Goal: Task Accomplishment & Management: Use online tool/utility

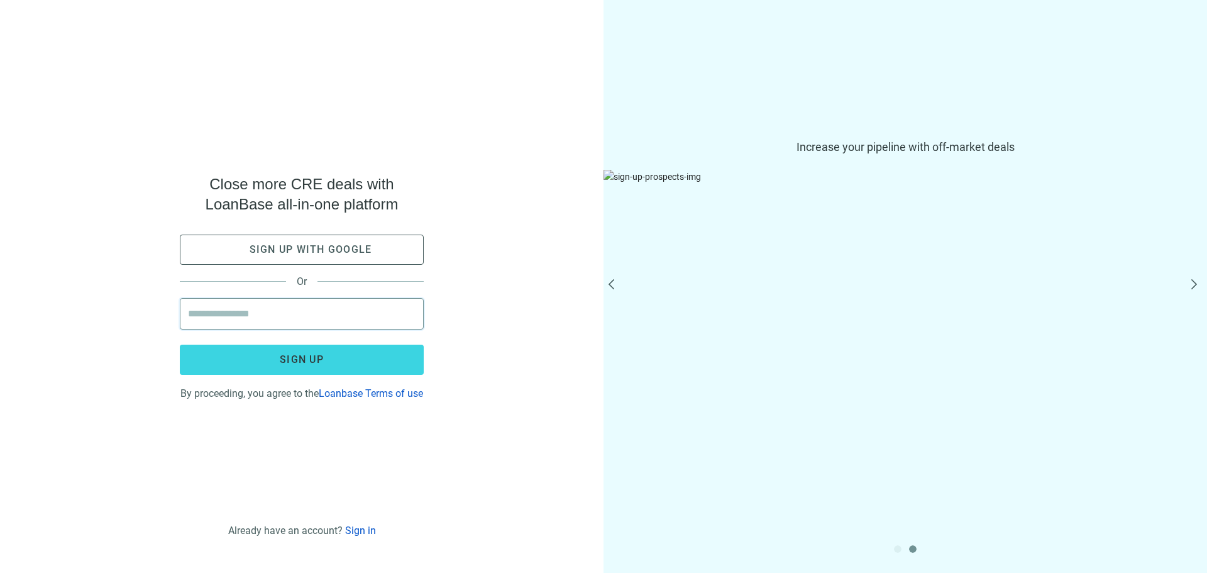
click at [321, 313] on input "email" at bounding box center [302, 314] width 228 height 30
type input "**********"
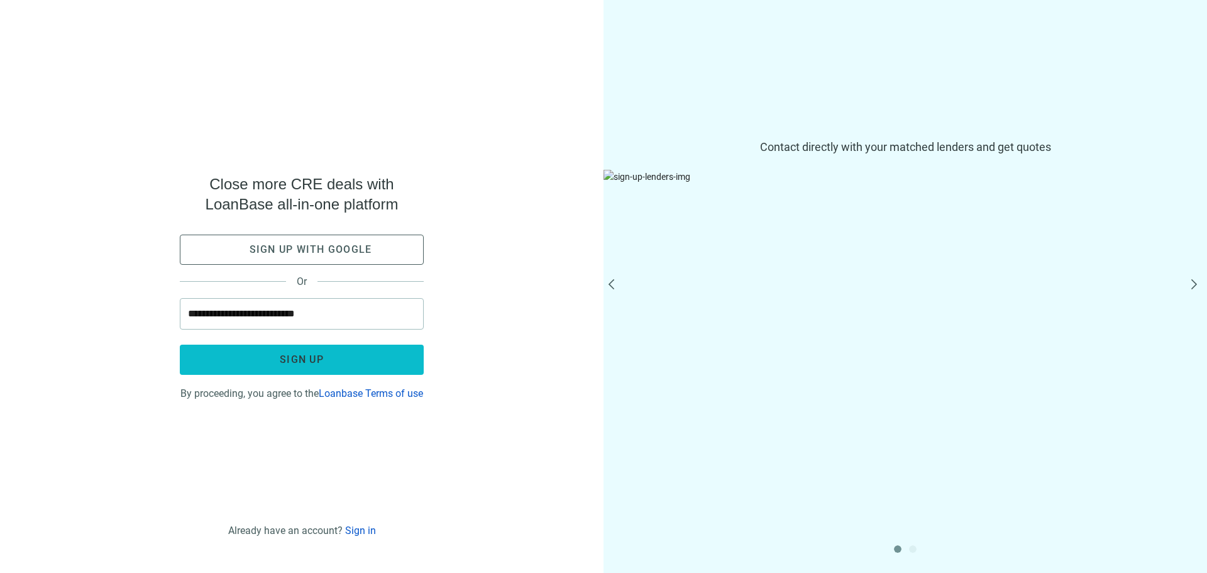
click at [336, 348] on button "Sign up" at bounding box center [302, 360] width 244 height 30
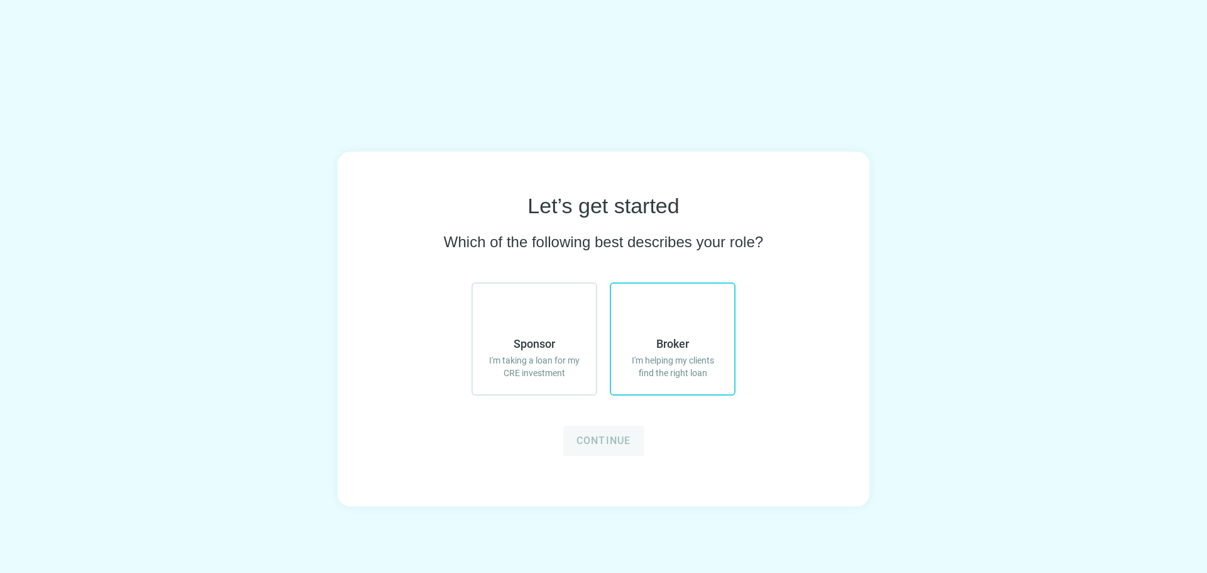
click at [656, 313] on label "Broker I'm helping my clients find the right loan" at bounding box center [673, 338] width 126 height 113
click at [597, 445] on span "Continue" at bounding box center [604, 441] width 55 height 12
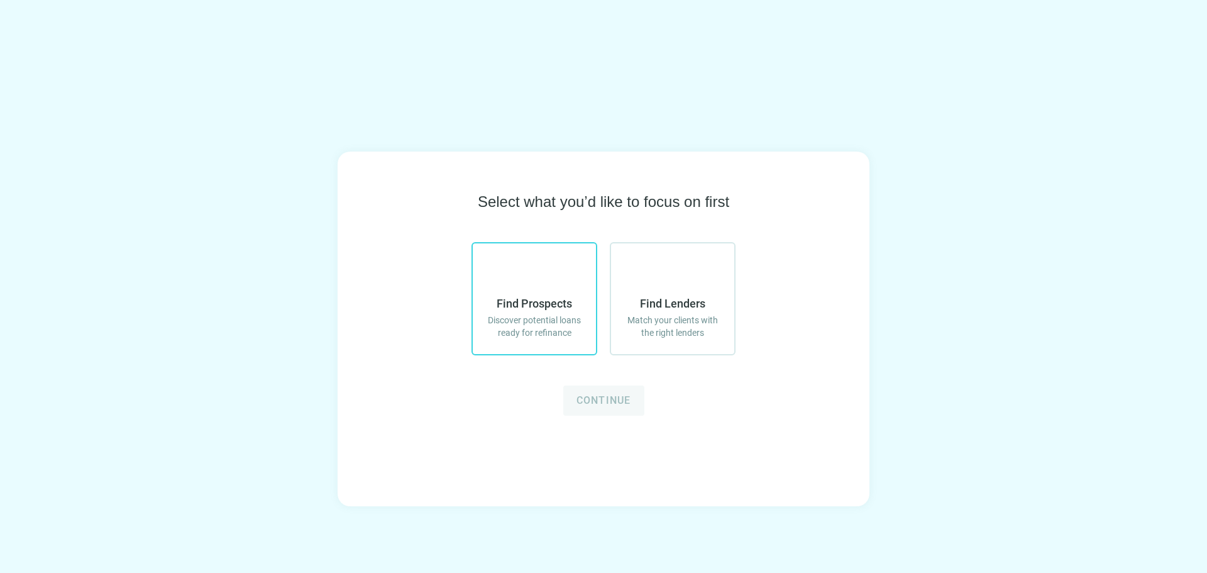
click at [543, 284] on icon at bounding box center [534, 276] width 30 height 30
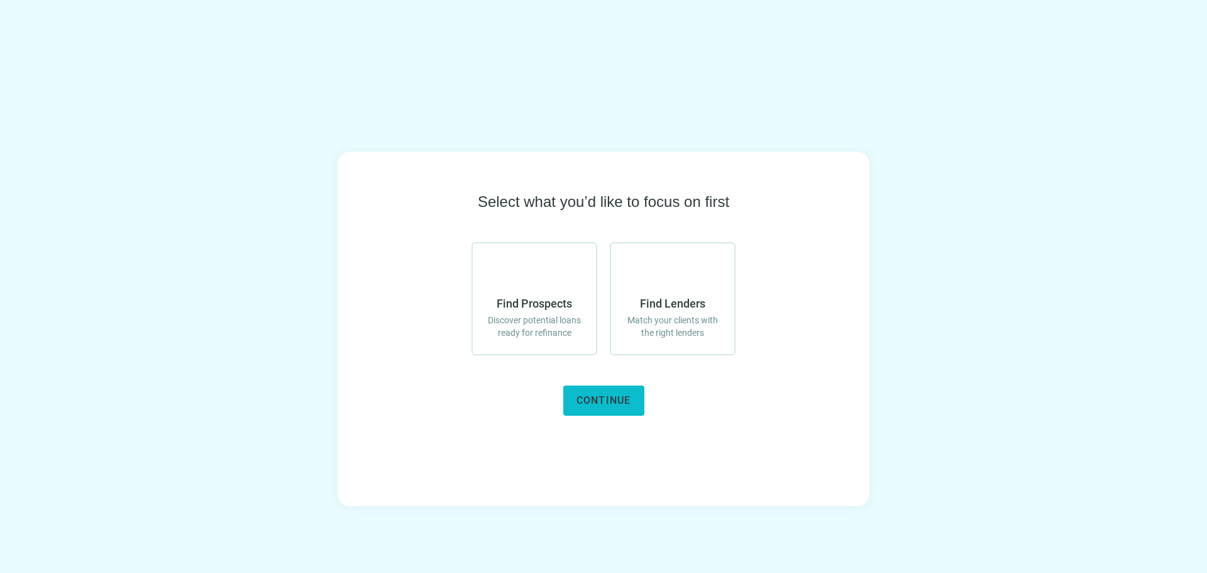
click at [613, 414] on button "Continue" at bounding box center [603, 400] width 81 height 30
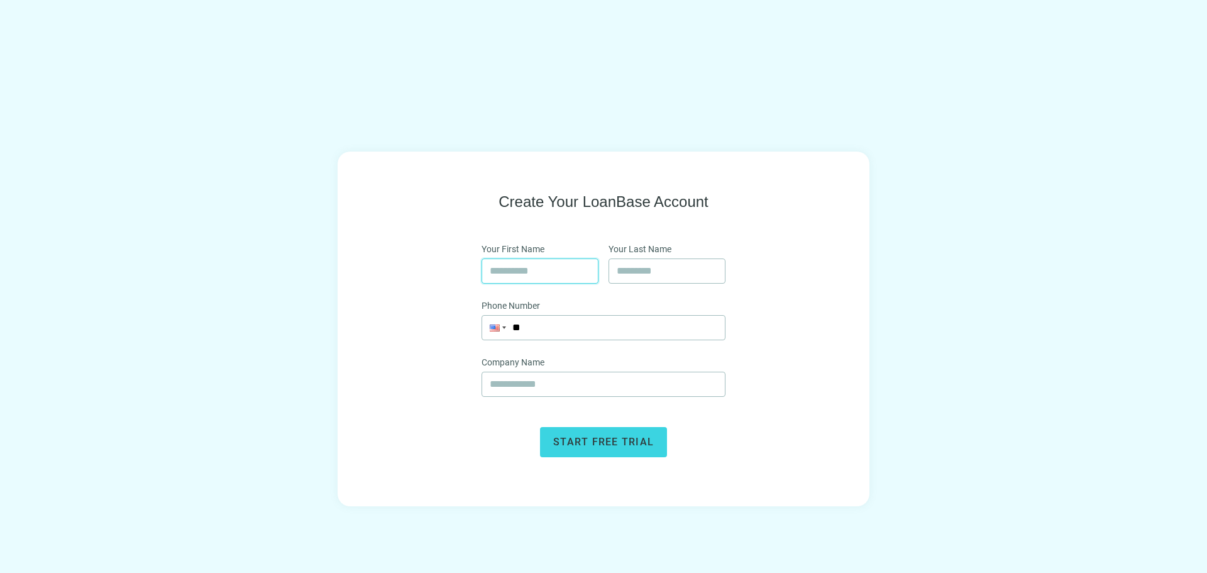
click at [559, 267] on input "text" at bounding box center [540, 271] width 101 height 24
type input "*******"
type input "*****"
type input "**********"
click at [595, 326] on input "**" at bounding box center [603, 328] width 243 height 24
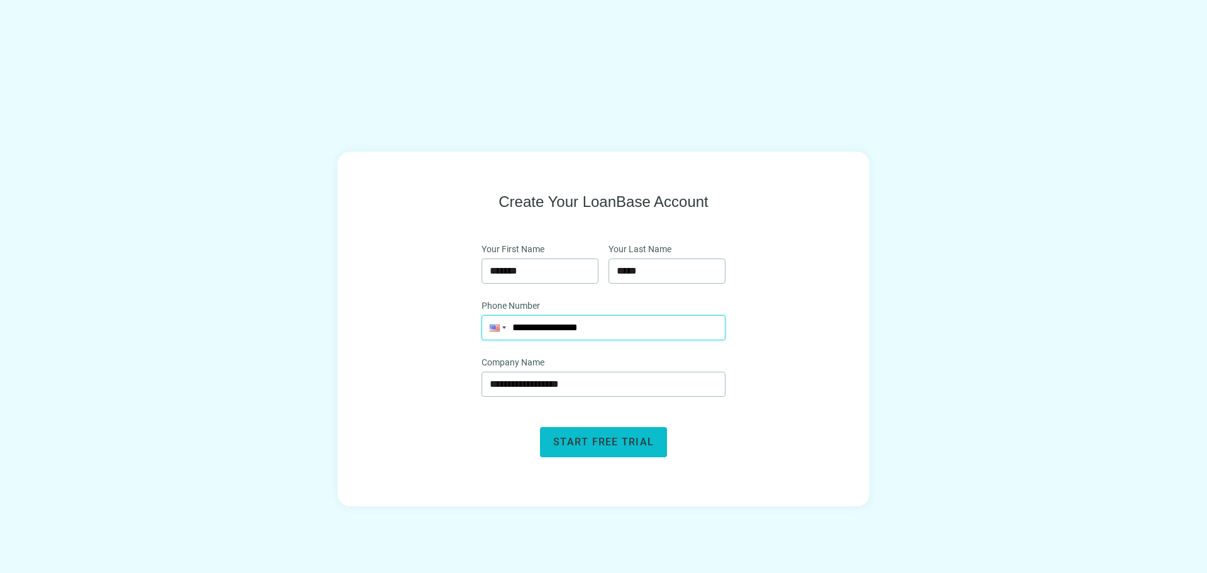
type input "**********"
click at [595, 449] on button "Start free trial" at bounding box center [603, 442] width 127 height 30
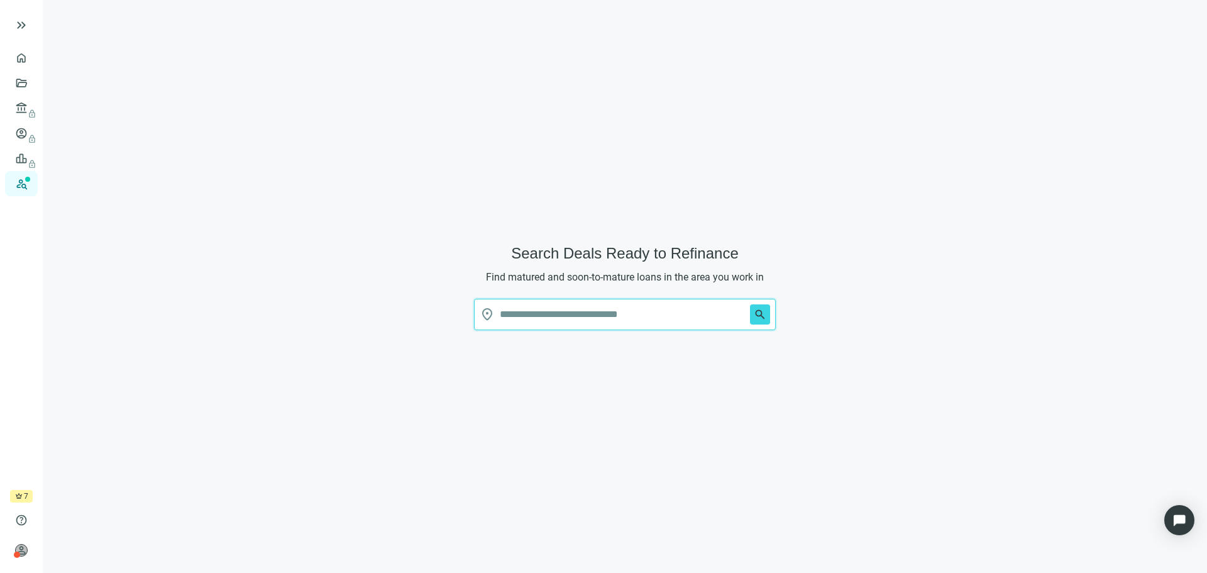
click at [597, 315] on input "text" at bounding box center [622, 314] width 245 height 30
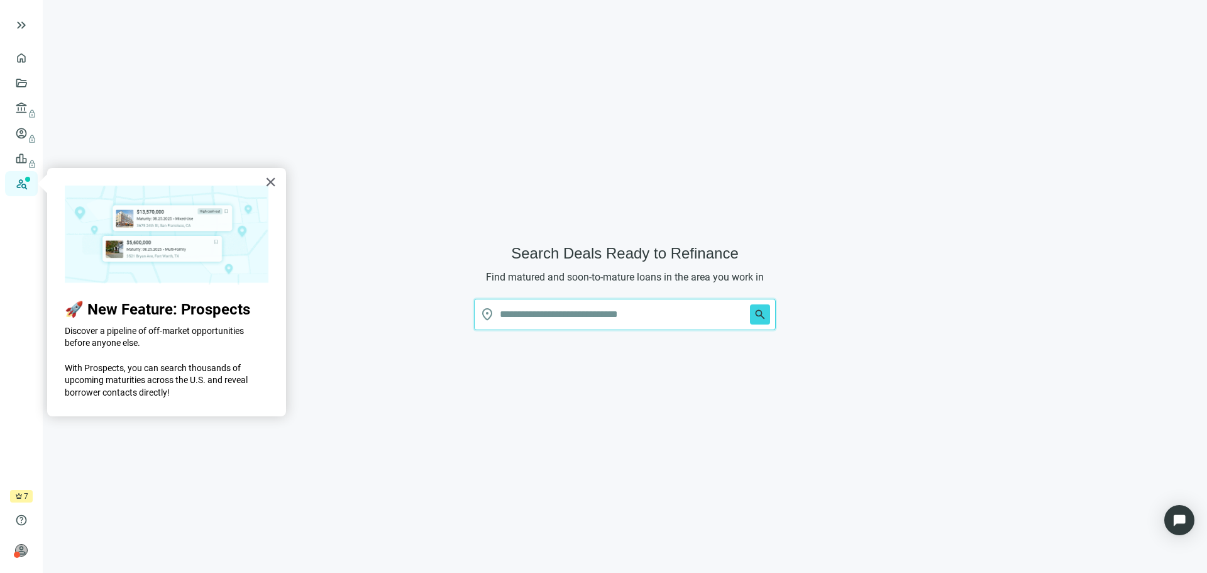
click at [597, 315] on input "text" at bounding box center [622, 314] width 245 height 30
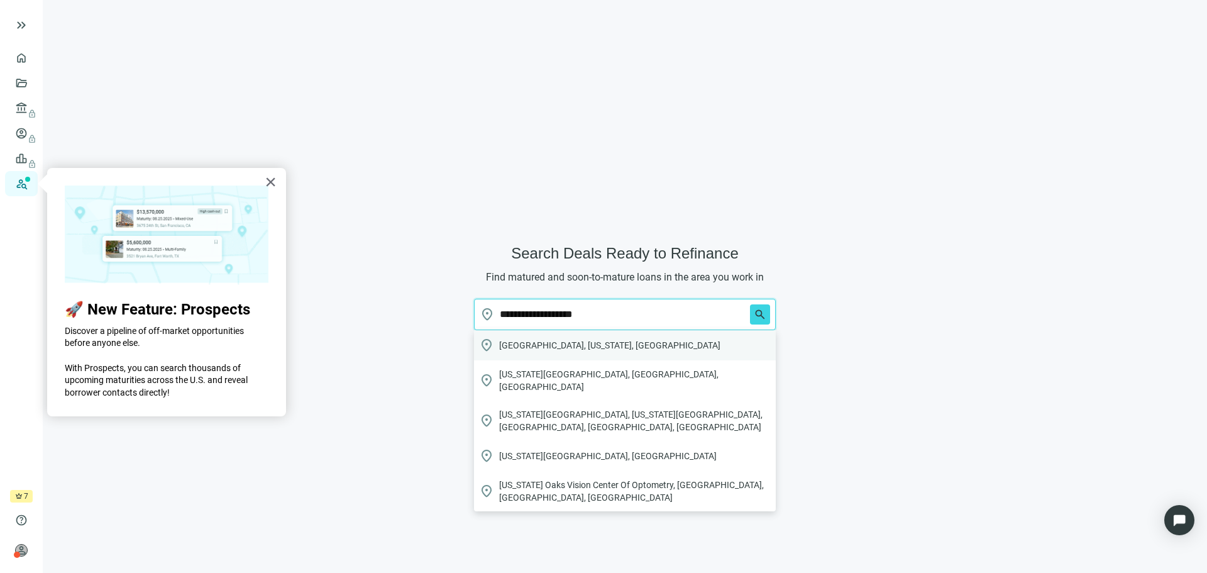
click at [586, 348] on span "Murrieta, California, USA" at bounding box center [609, 345] width 221 height 13
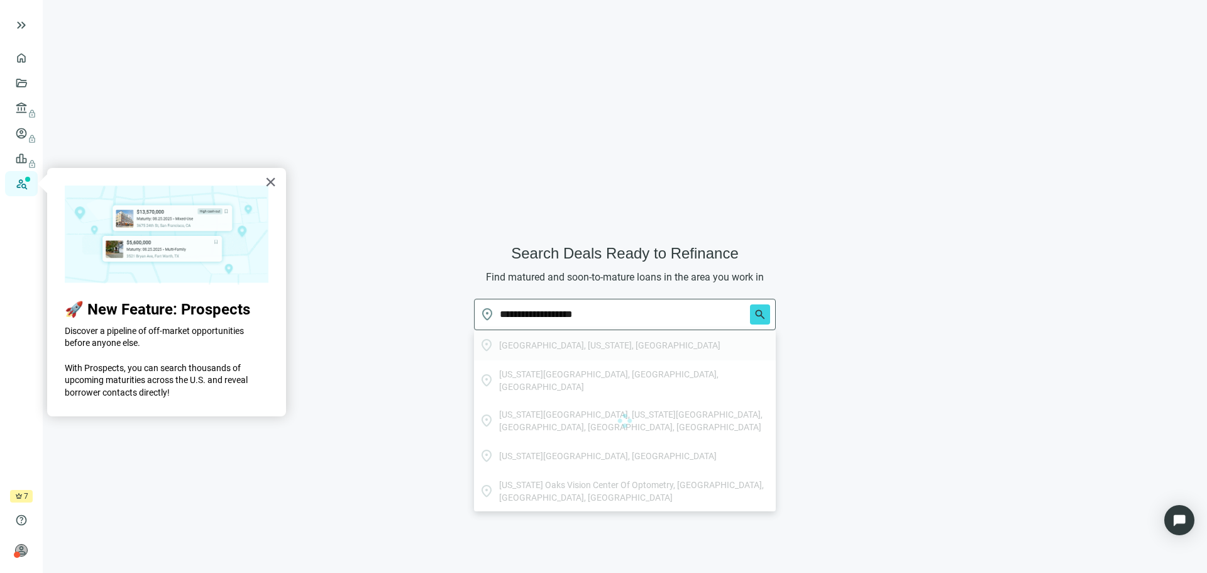
type input "**********"
click at [266, 183] on button "×" at bounding box center [271, 182] width 12 height 20
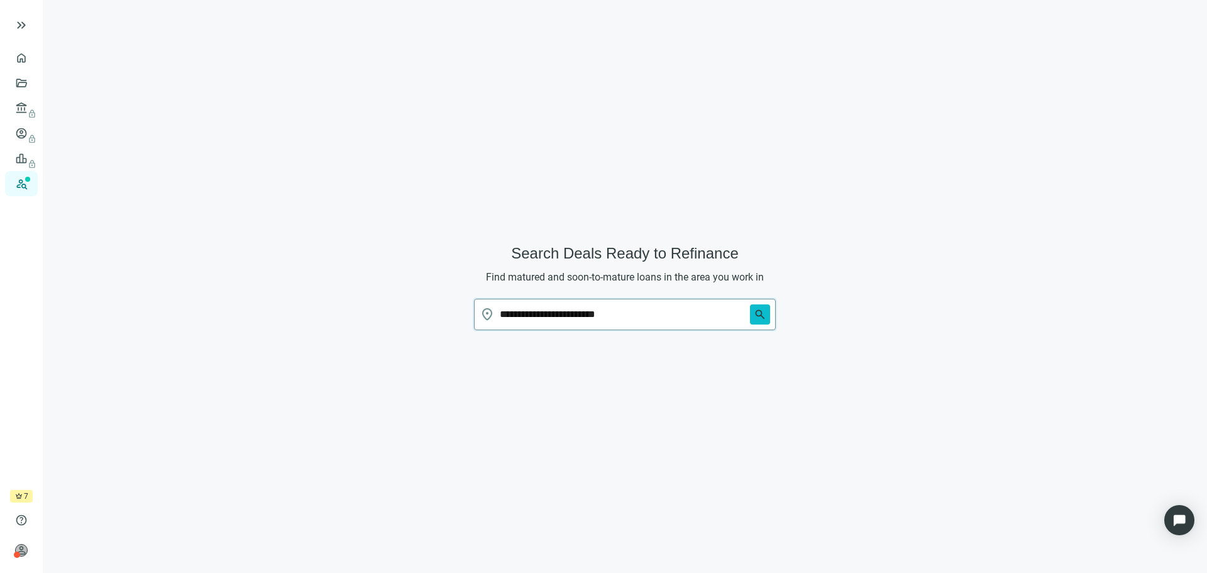
click at [763, 318] on span "search" at bounding box center [760, 314] width 13 height 13
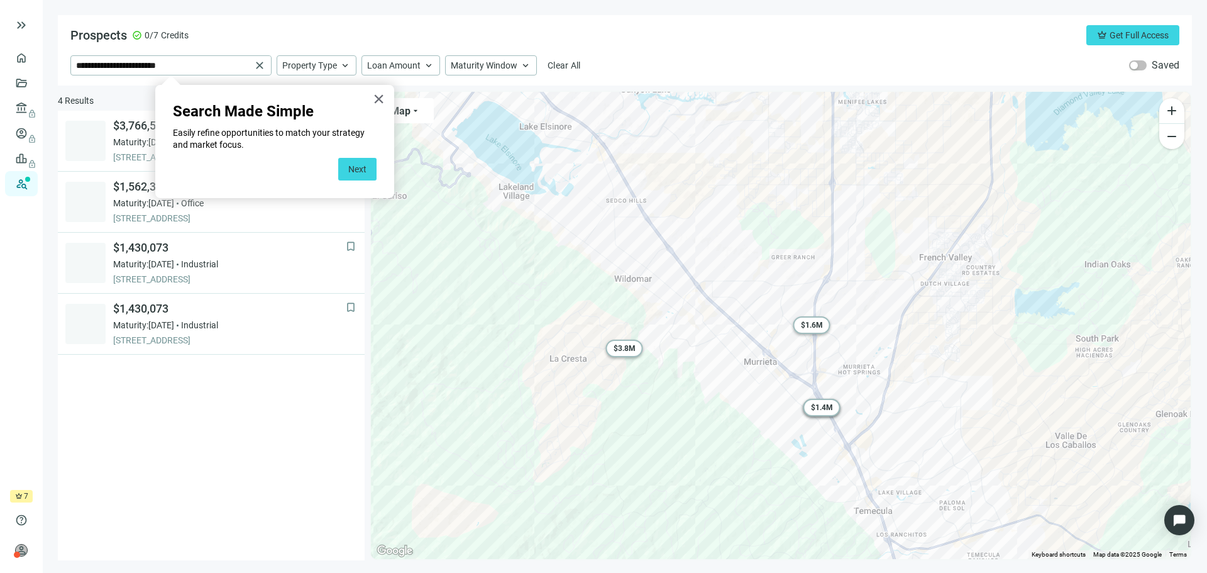
click at [354, 169] on button "Next" at bounding box center [357, 169] width 38 height 23
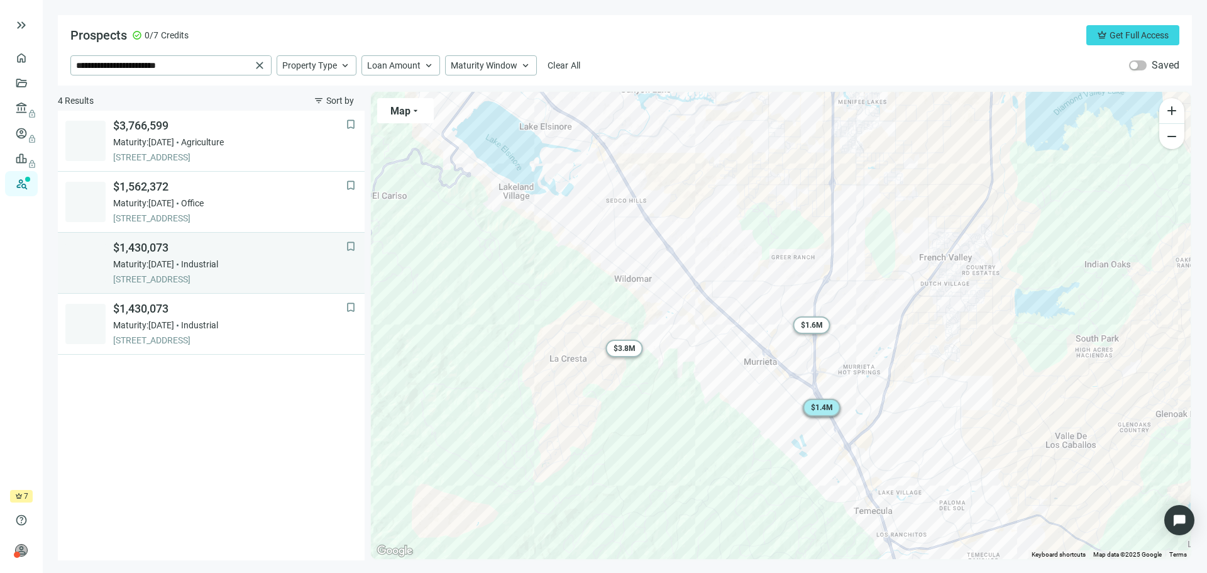
click at [251, 263] on div "Maturity: 01.31.2027 Industrial" at bounding box center [229, 264] width 233 height 13
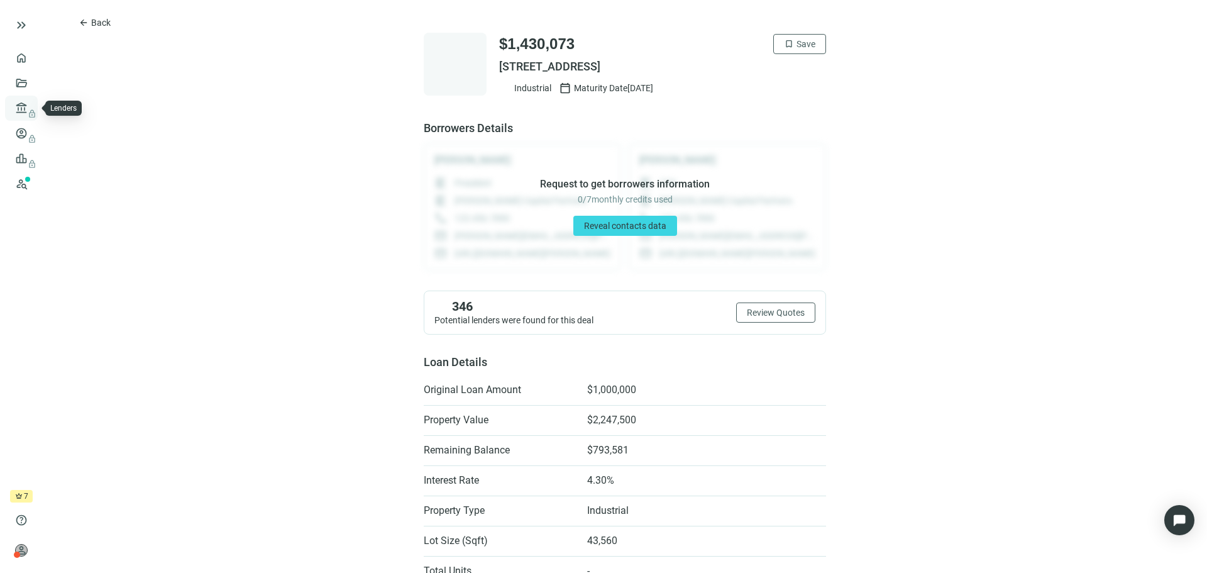
click at [24, 107] on span "lock" at bounding box center [23, 108] width 10 height 10
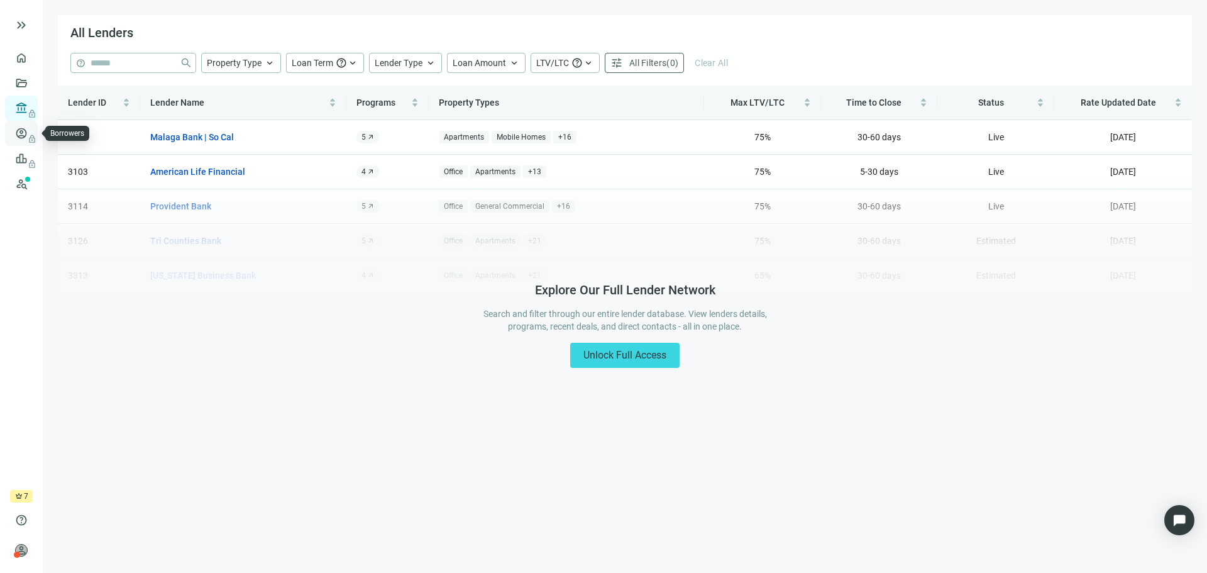
click at [22, 132] on span "lock" at bounding box center [23, 133] width 10 height 10
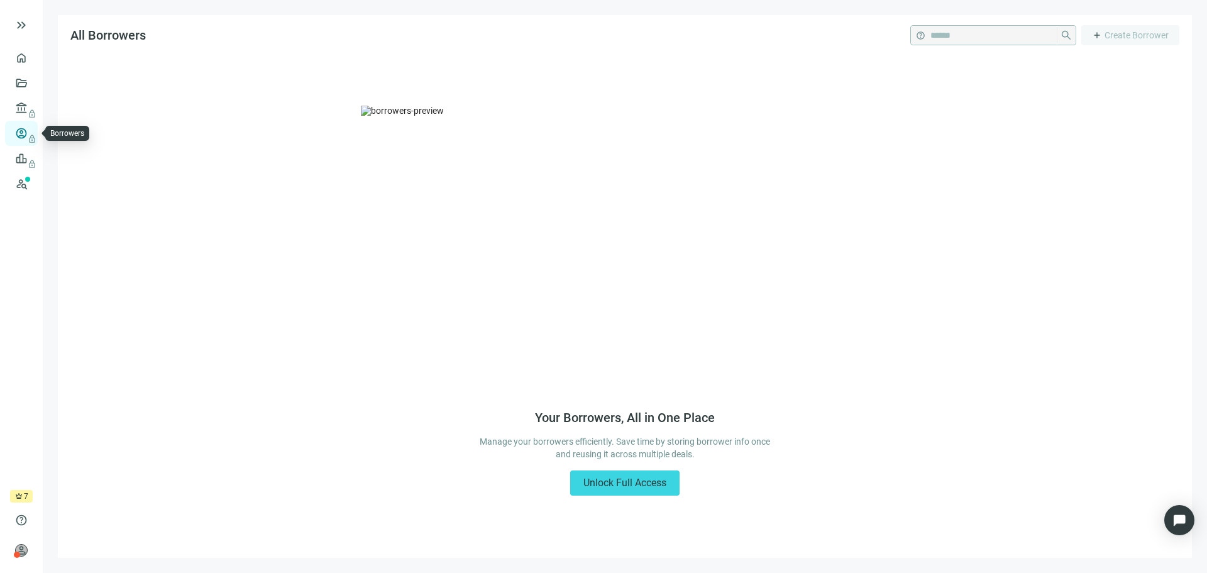
click at [27, 131] on span "lock" at bounding box center [23, 133] width 10 height 10
click at [31, 180] on link "Prospects New" at bounding box center [51, 183] width 40 height 25
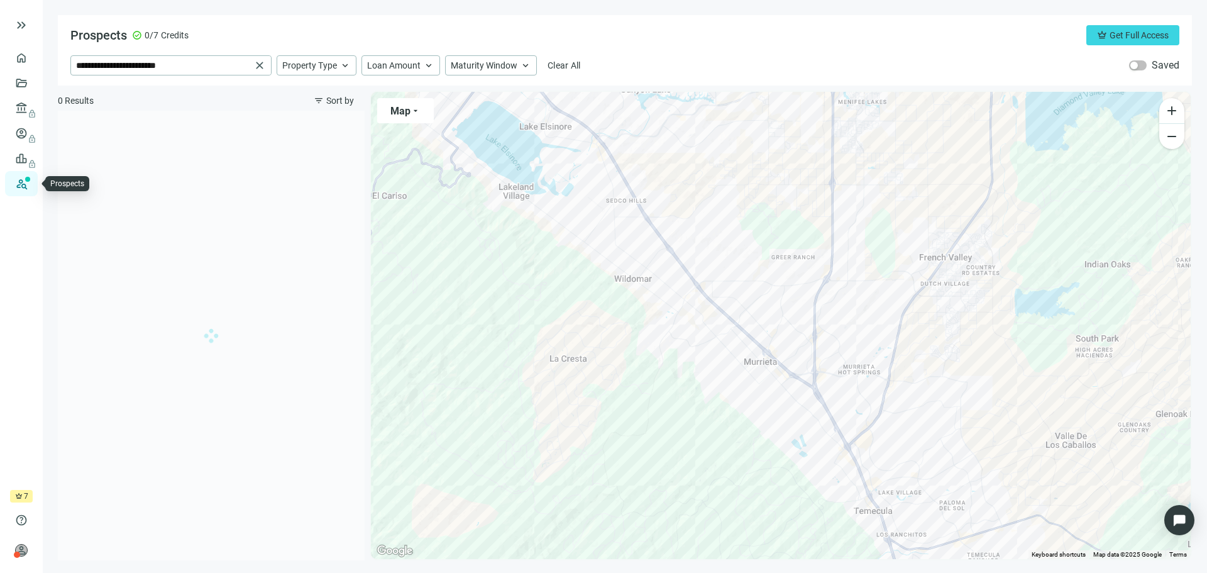
click at [31, 180] on link "Prospects New" at bounding box center [51, 183] width 40 height 25
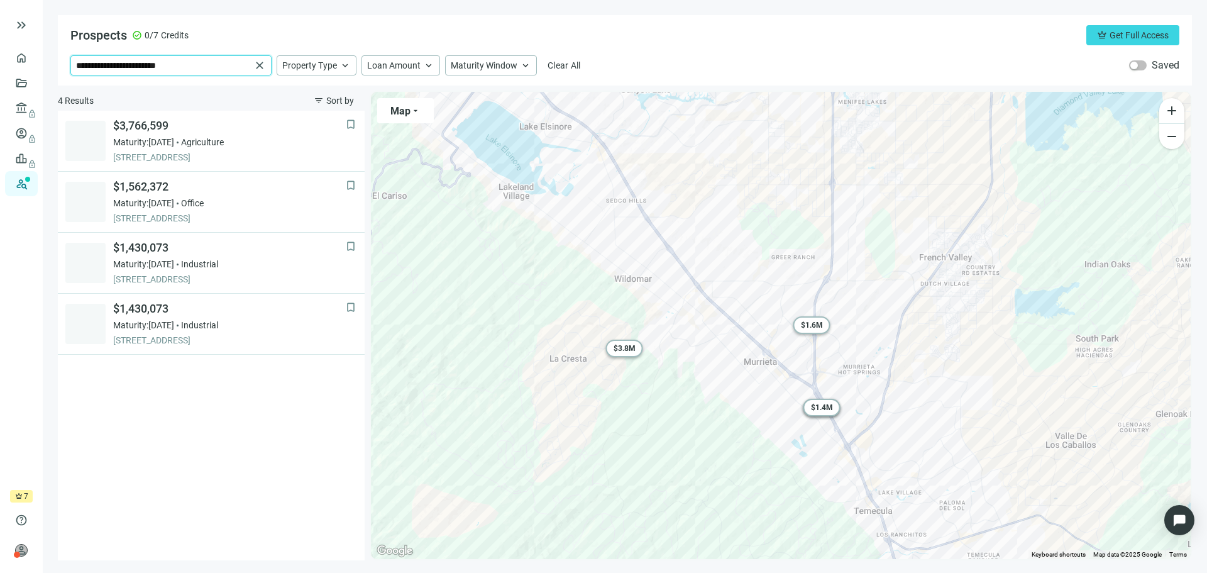
click at [210, 64] on input "**********" at bounding box center [163, 65] width 175 height 19
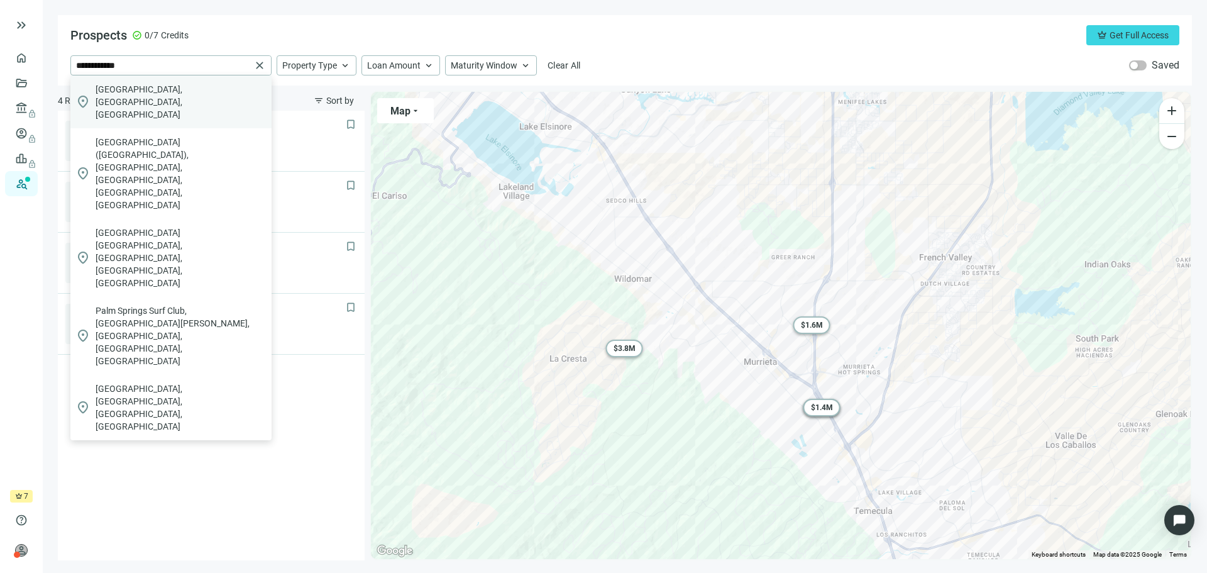
click at [182, 91] on span "Palm Springs, CA, USA" at bounding box center [181, 102] width 171 height 38
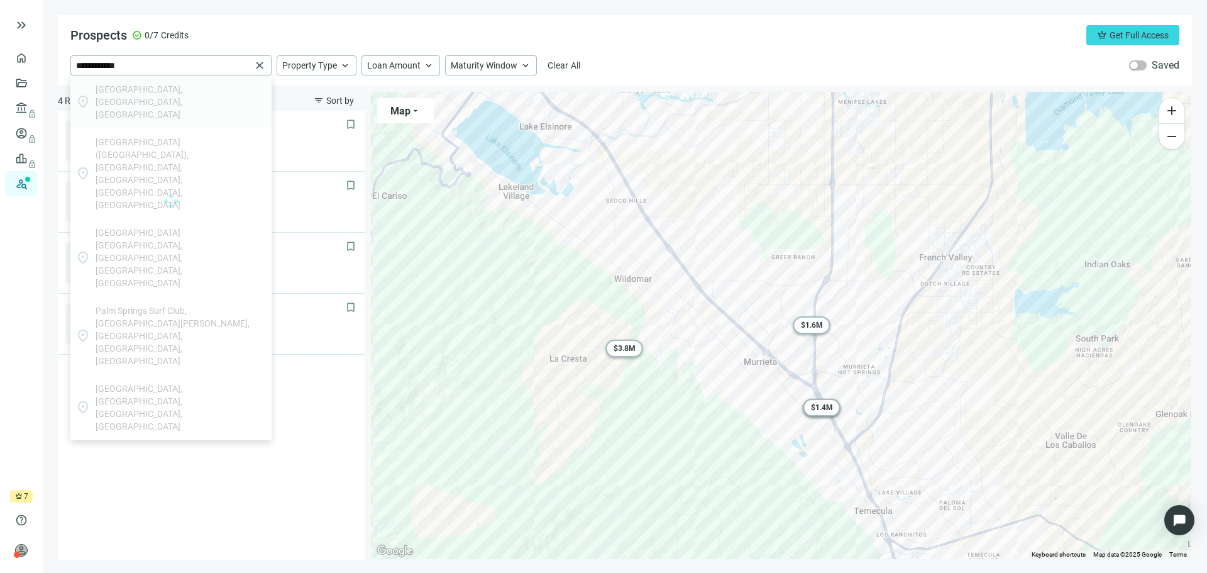
type input "**********"
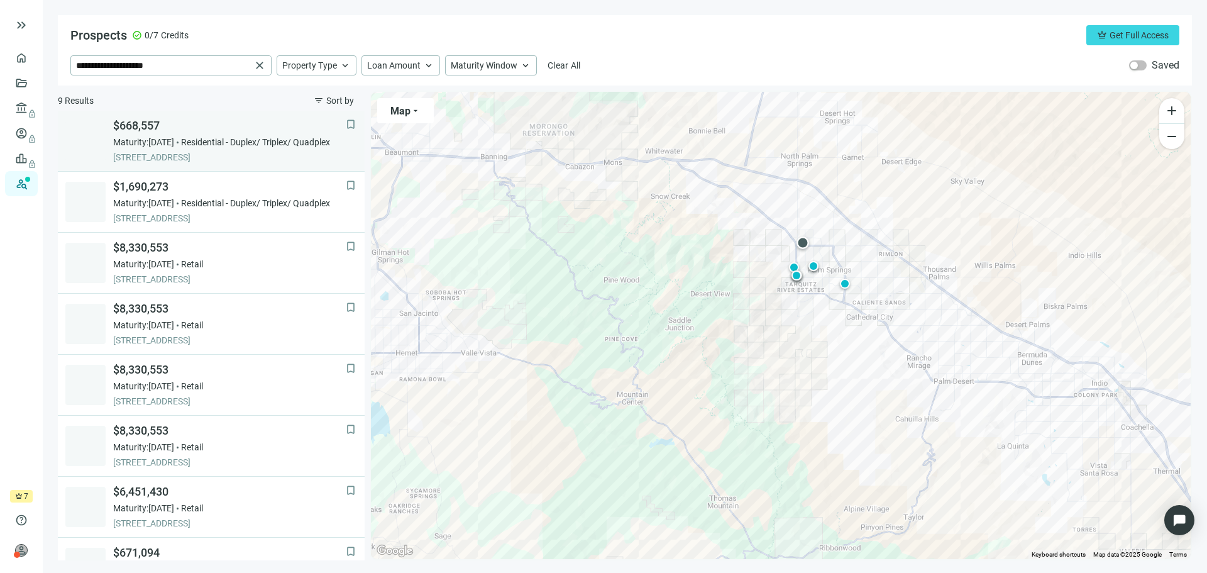
click at [227, 143] on span "Residential - Duplex/ Triplex/ Quadplex" at bounding box center [255, 142] width 149 height 13
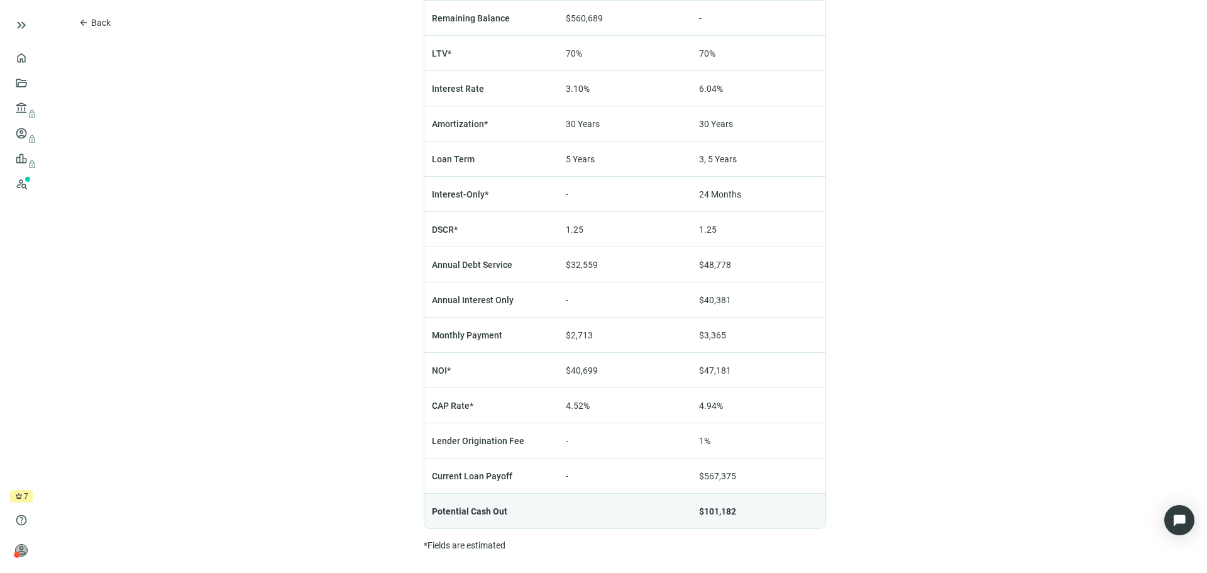
scroll to position [886, 0]
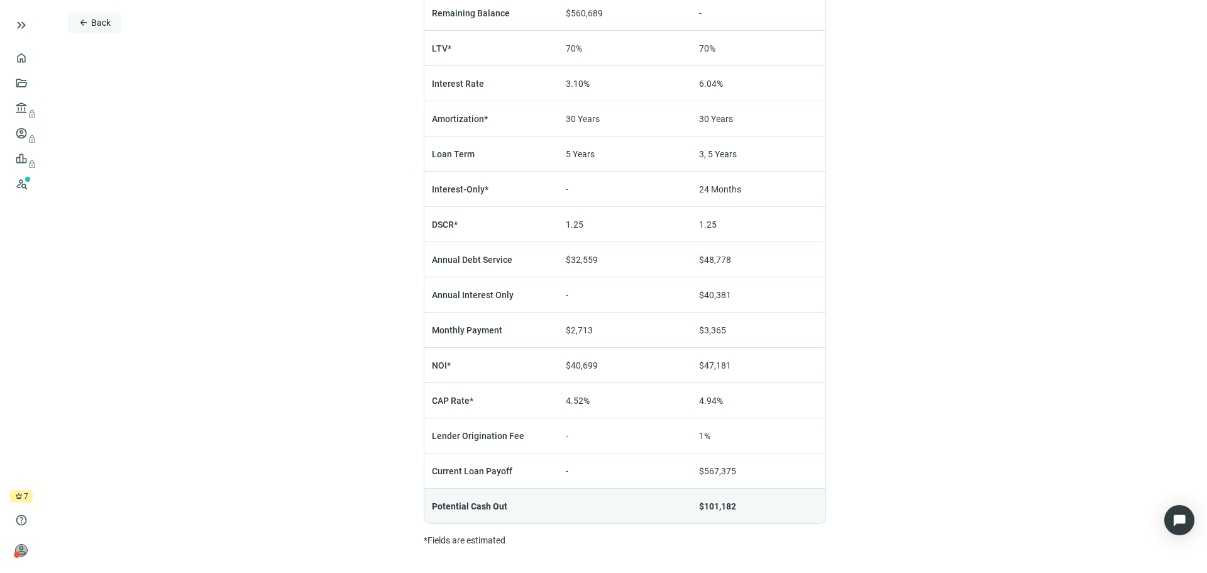
click at [94, 20] on span "Back" at bounding box center [100, 23] width 19 height 10
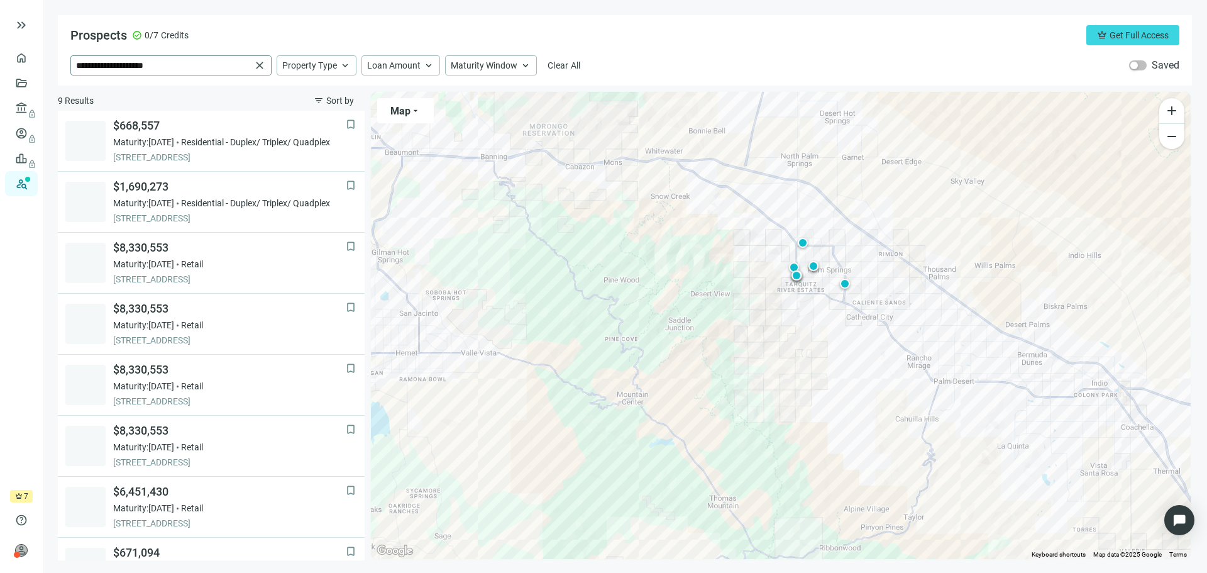
click at [258, 63] on span "close" at bounding box center [259, 65] width 13 height 13
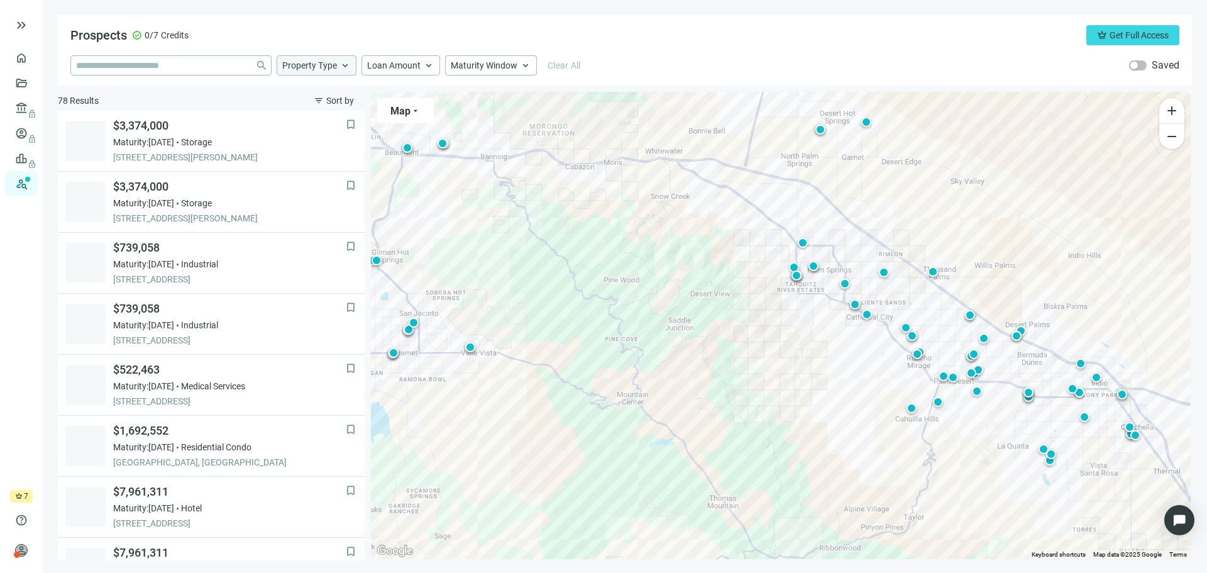
click at [310, 67] on span "Property Type" at bounding box center [309, 65] width 55 height 11
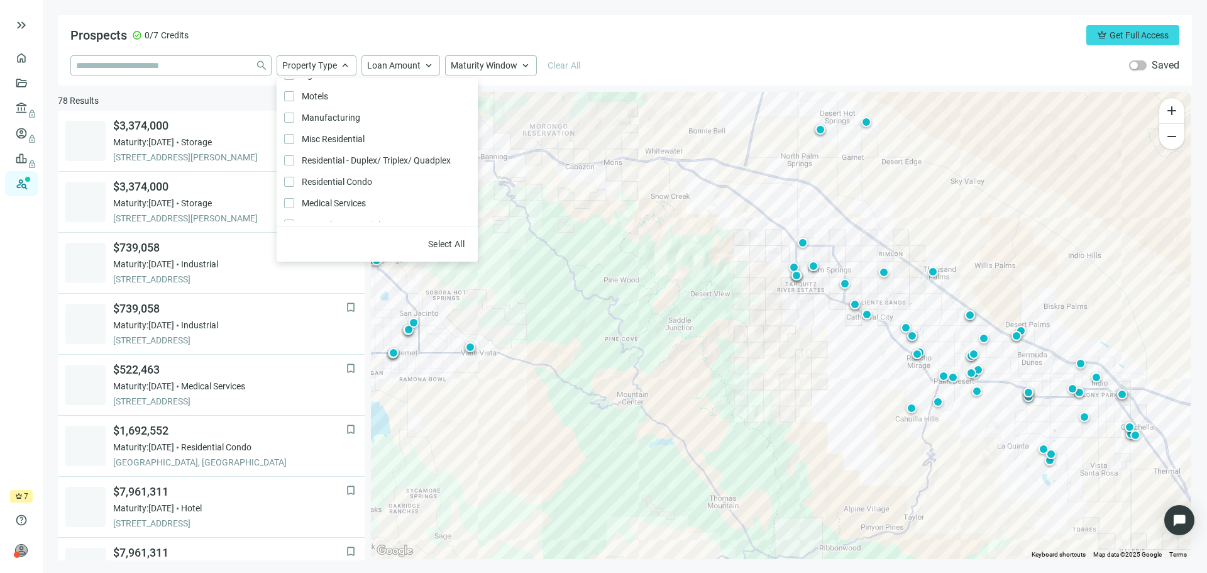
scroll to position [268, 0]
click at [323, 111] on span "Residential - Duplex/ Triplex/ Quadplex Only" at bounding box center [375, 118] width 162 height 14
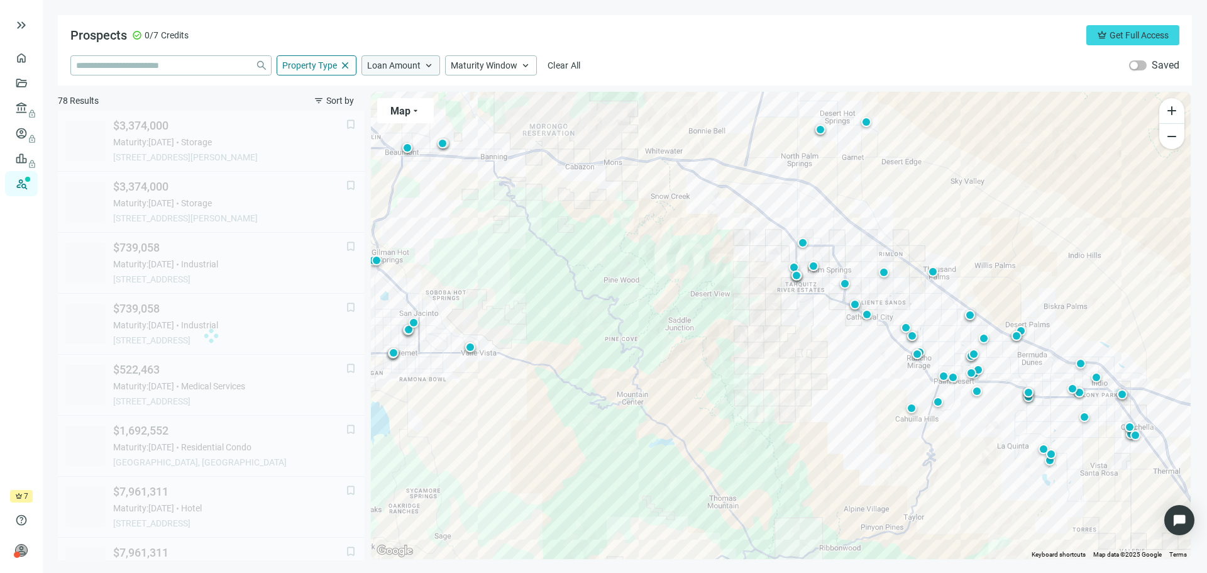
click at [400, 69] on span "Loan Amount" at bounding box center [393, 65] width 53 height 11
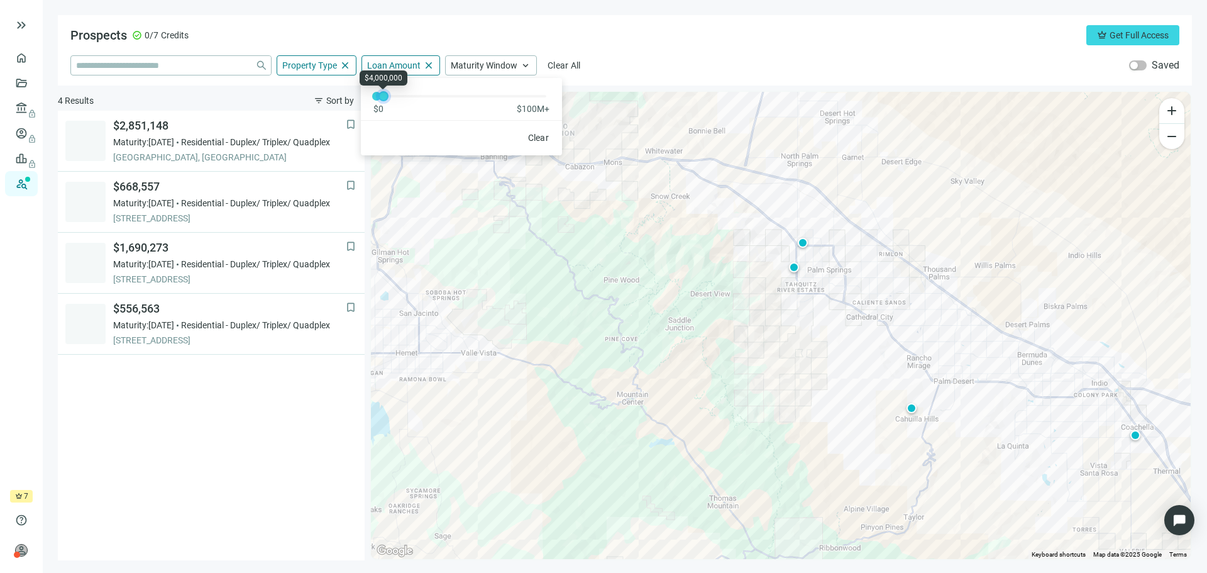
drag, startPoint x: 379, startPoint y: 98, endPoint x: 385, endPoint y: 126, distance: 28.4
click at [385, 126] on div "$0 $100M+ Clear" at bounding box center [461, 116] width 201 height 77
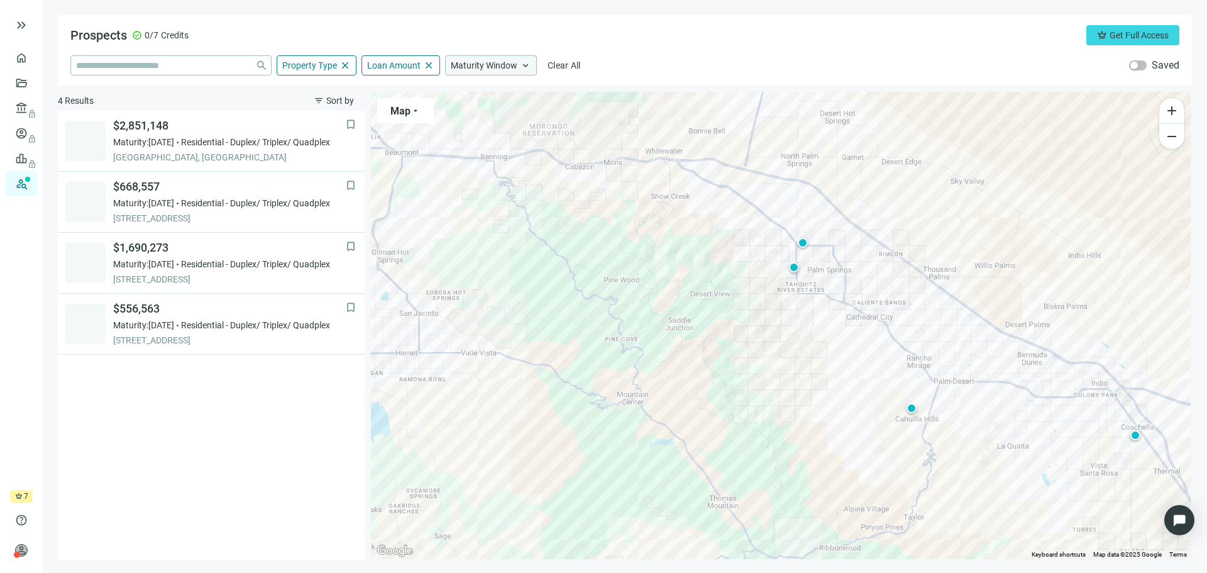
click at [497, 62] on span "Maturity Window" at bounding box center [484, 65] width 67 height 11
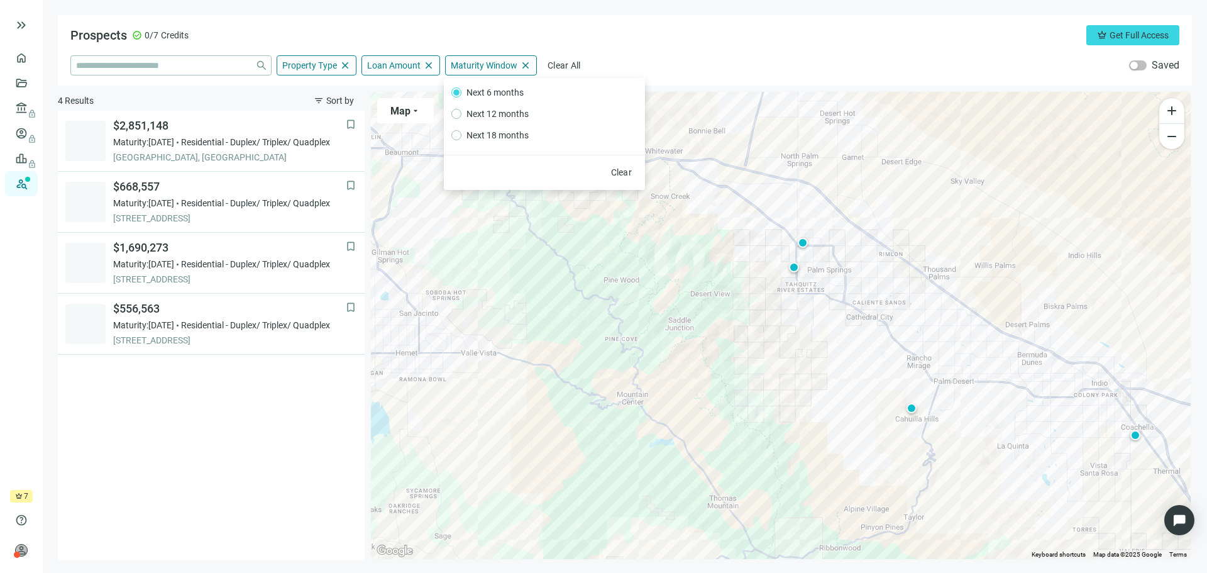
click at [658, 26] on div "Prospects check_circle 0/7 Credits crown Get Full Access" at bounding box center [624, 35] width 1109 height 20
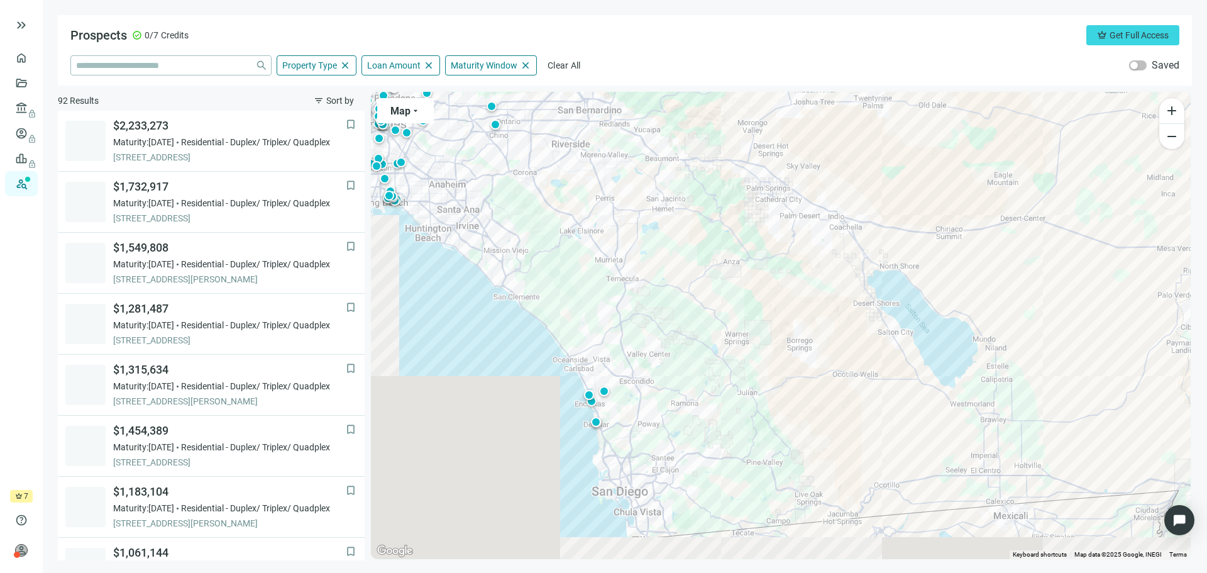
drag, startPoint x: 655, startPoint y: 440, endPoint x: 624, endPoint y: 233, distance: 209.3
click at [624, 233] on div "To activate drag with keyboard, press Alt + Enter. Once in keyboard drag state,…" at bounding box center [781, 325] width 820 height 467
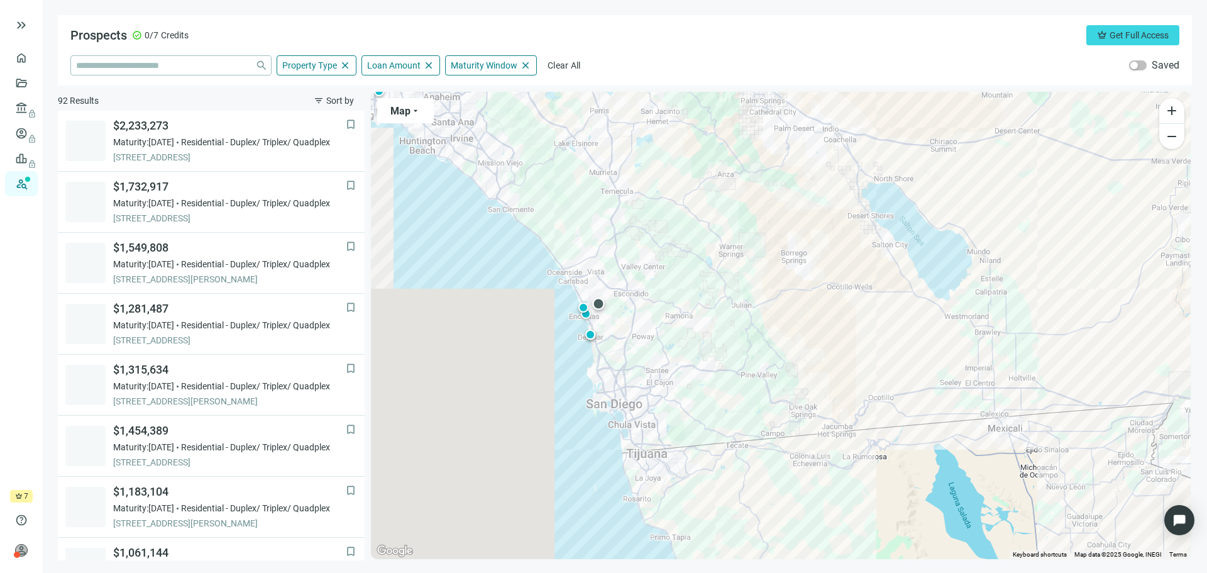
click at [597, 303] on div at bounding box center [598, 303] width 13 height 13
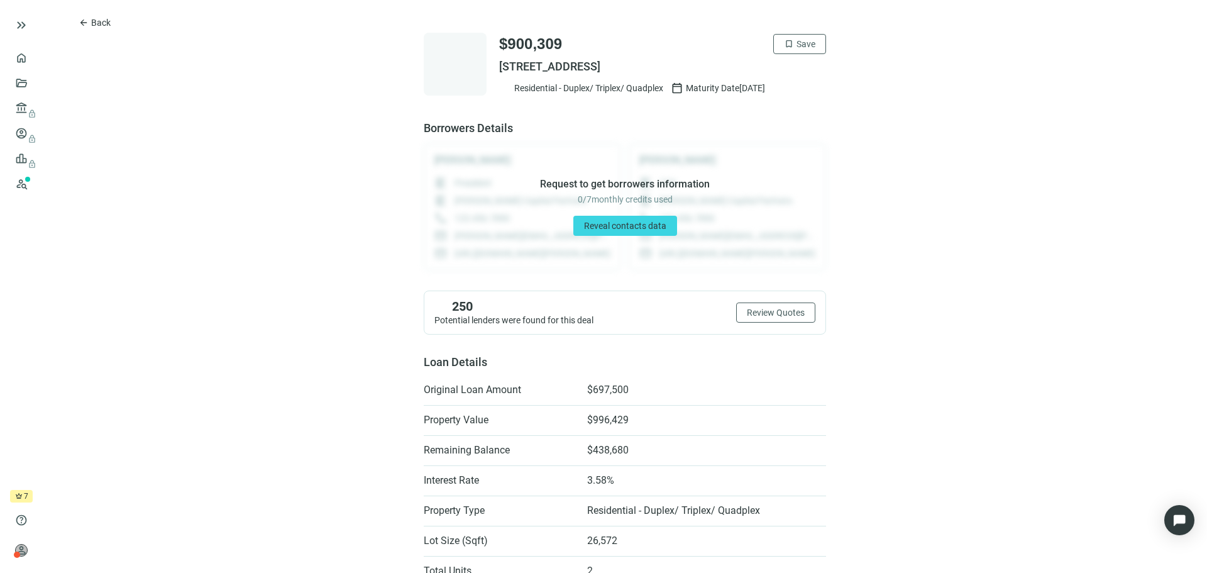
click at [597, 303] on div "250 Potential lenders were found for this deal Review Quotes" at bounding box center [625, 313] width 402 height 44
click at [597, 303] on div "524 Potential lenders were found for this deal Review Quotes" at bounding box center [625, 313] width 402 height 44
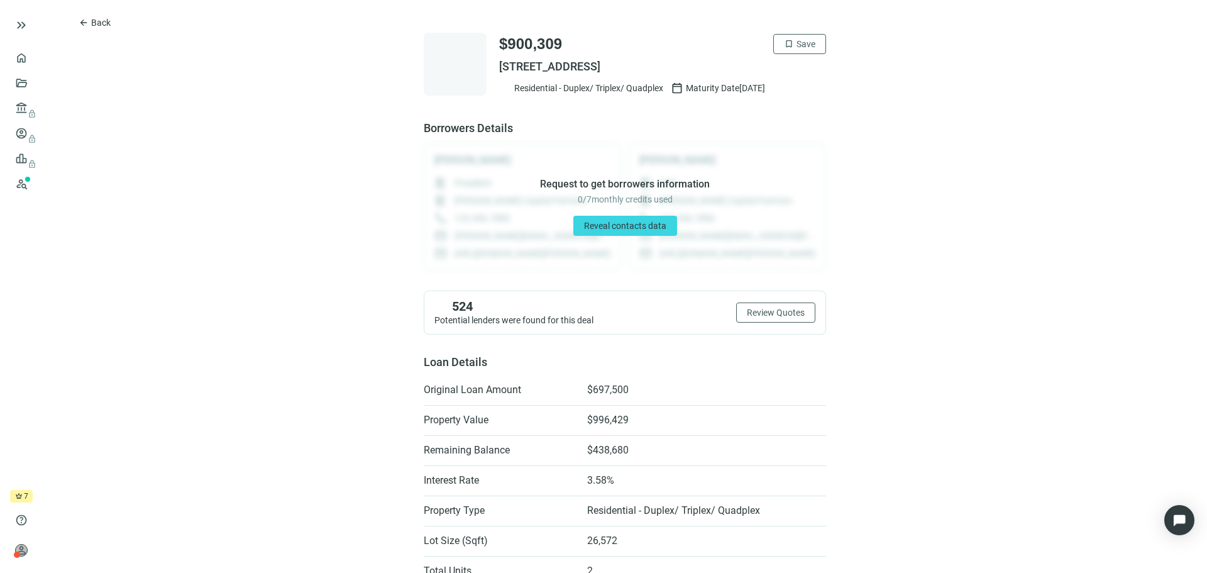
click at [597, 303] on div "524 Potential lenders were found for this deal Review Quotes" at bounding box center [625, 313] width 402 height 44
click at [607, 61] on span "7969 VIA ORILLA, CARLSBAD, CA 92009" at bounding box center [662, 66] width 327 height 15
copy div "7969 VIA ORILLA, CARLSBAD, CA 92009"
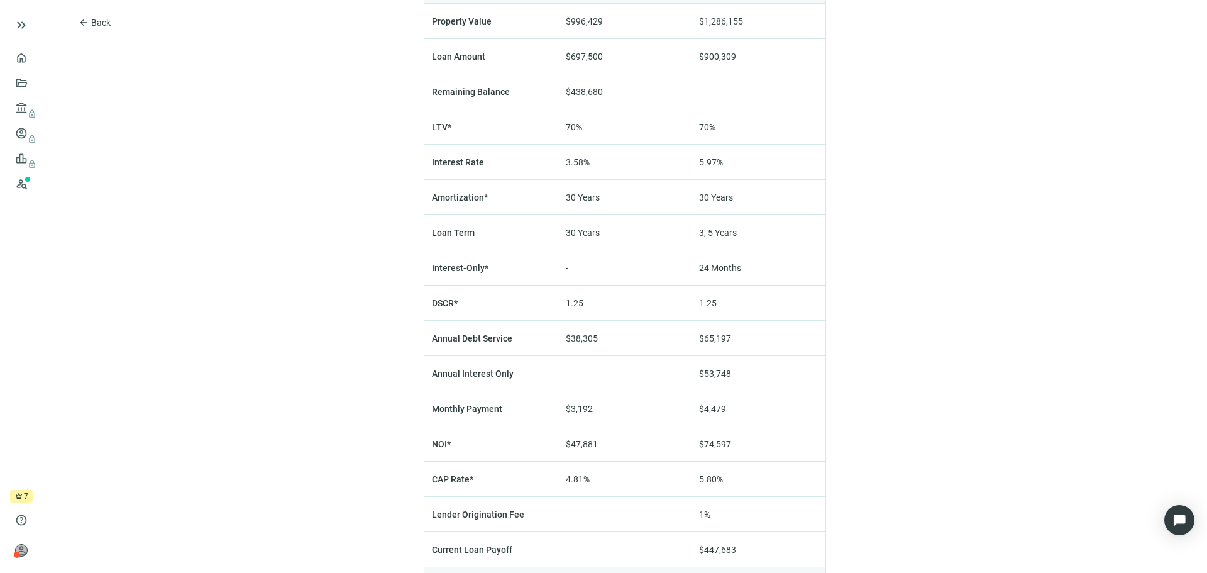
scroll to position [886, 0]
